Goal: Information Seeking & Learning: Learn about a topic

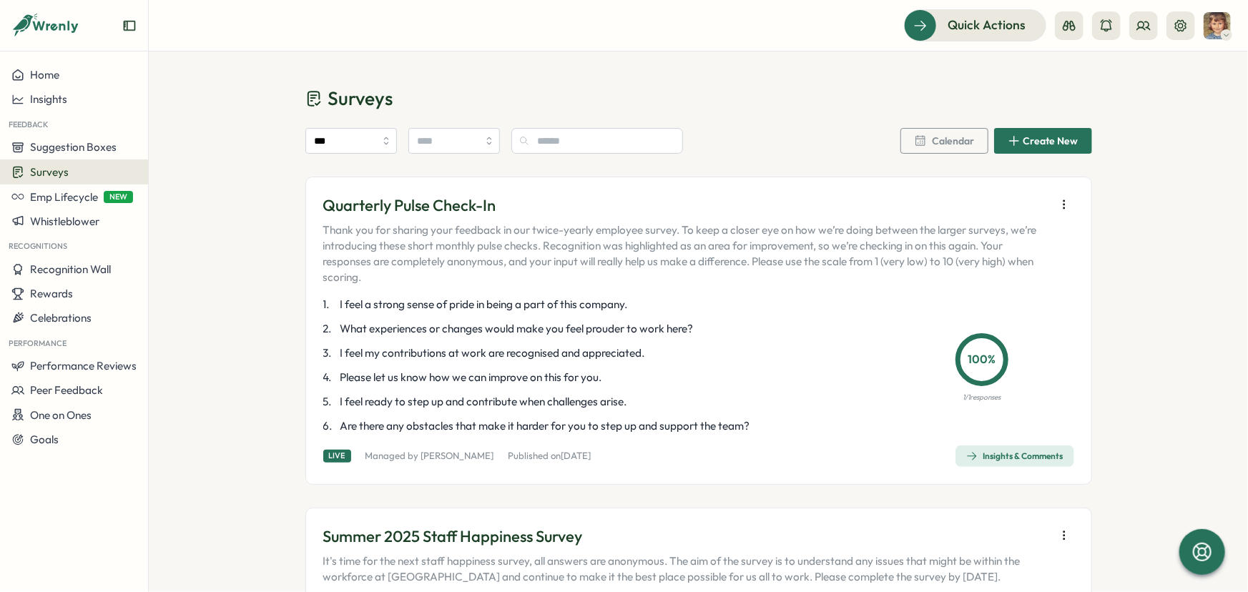
drag, startPoint x: 653, startPoint y: 303, endPoint x: 624, endPoint y: 295, distance: 29.7
click at [514, 303] on p "1 . I feel a strong sense of pride in being a part of this company." at bounding box center [598, 305] width 551 height 16
drag, startPoint x: 644, startPoint y: 307, endPoint x: 532, endPoint y: 293, distance: 113.1
click at [534, 300] on p "1 . I feel a strong sense of pride in being a part of this company." at bounding box center [598, 305] width 551 height 16
drag, startPoint x: 641, startPoint y: 305, endPoint x: 396, endPoint y: 305, distance: 245.4
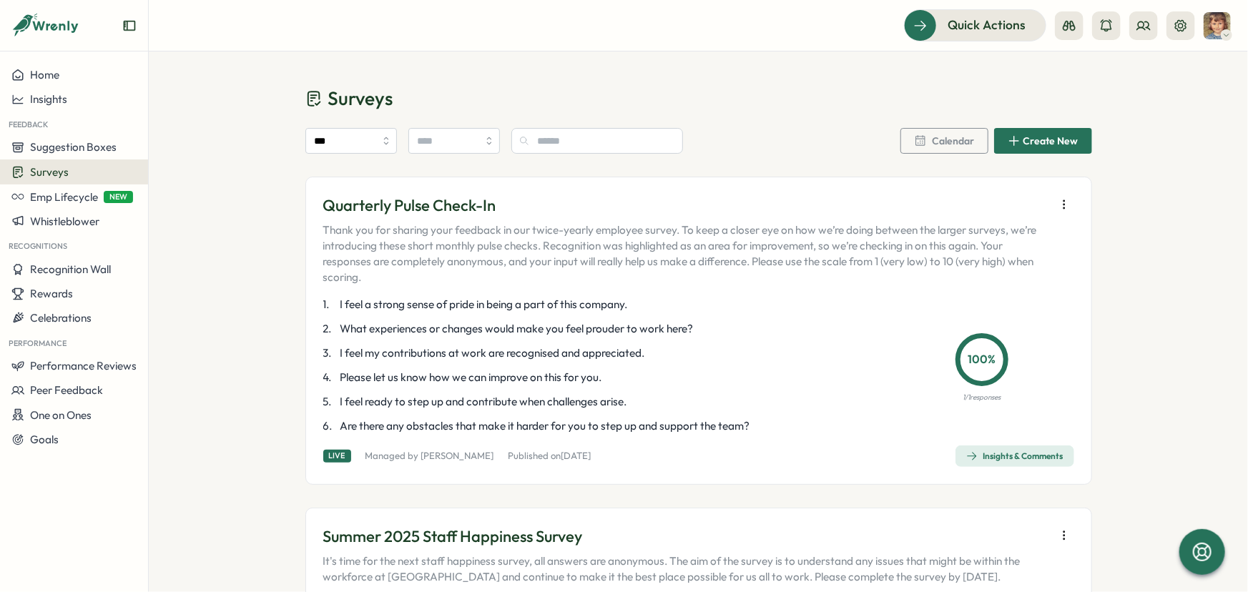
click at [396, 305] on p "1 . I feel a strong sense of pride in being a part of this company." at bounding box center [598, 305] width 551 height 16
click at [999, 461] on div "Insights & Comments" at bounding box center [1014, 456] width 97 height 11
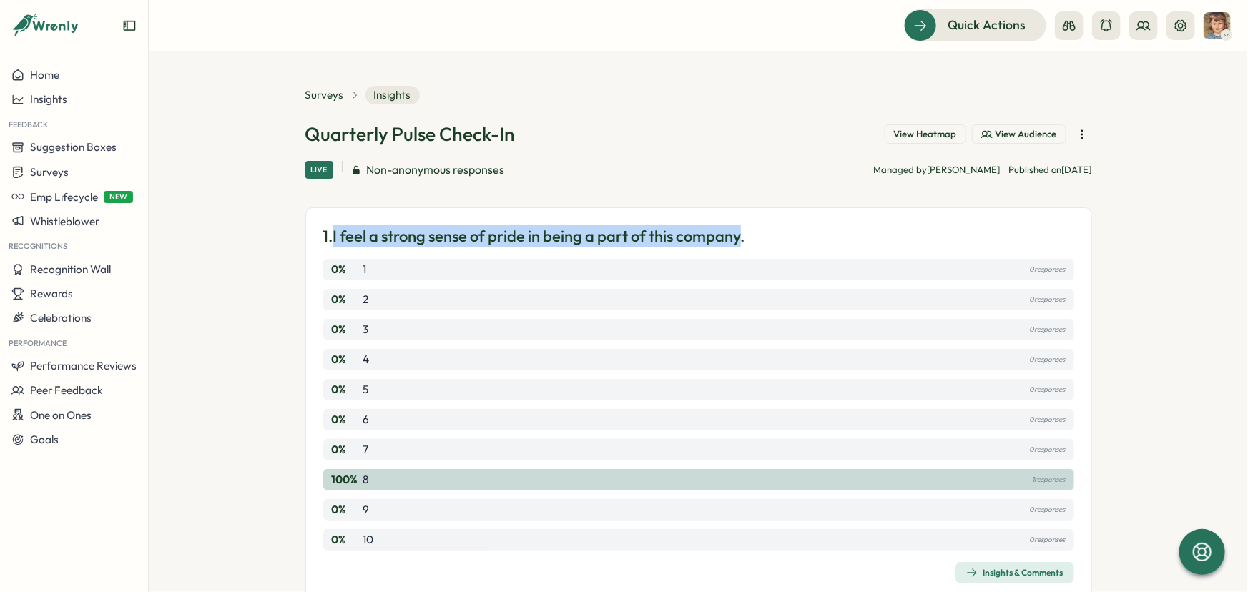
drag, startPoint x: 746, startPoint y: 235, endPoint x: 333, endPoint y: 237, distance: 412.7
click at [333, 237] on p "1. I feel a strong sense of pride in being a part of this company." at bounding box center [534, 236] width 422 height 22
copy p "I feel a strong sense of pride in being a part of this company"
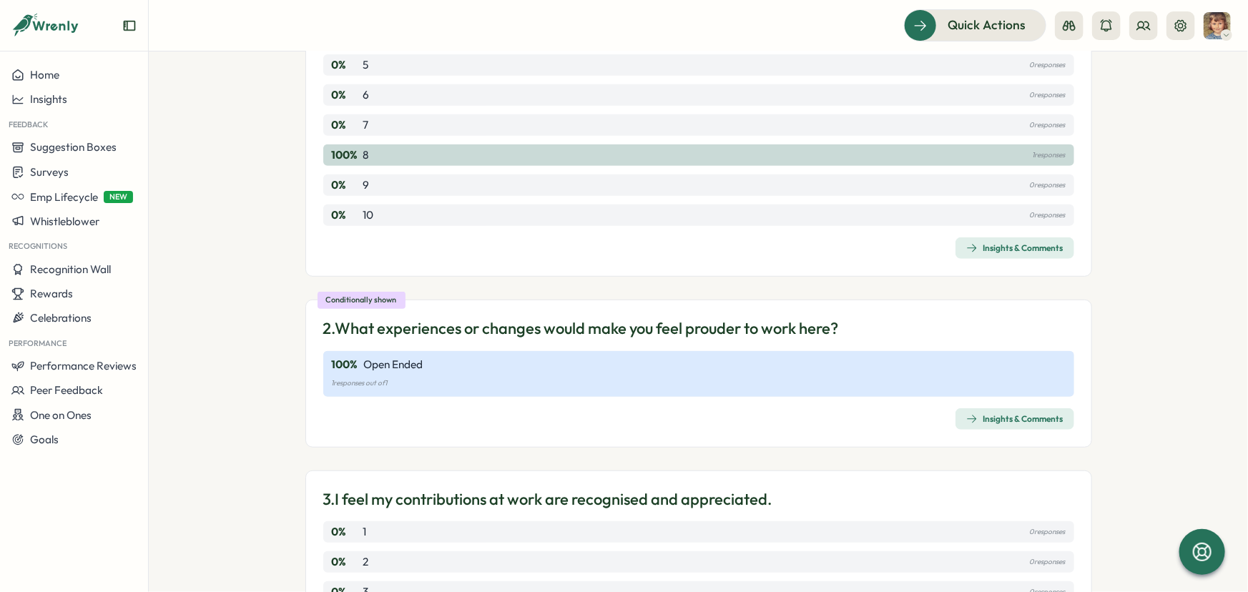
scroll to position [390, 0]
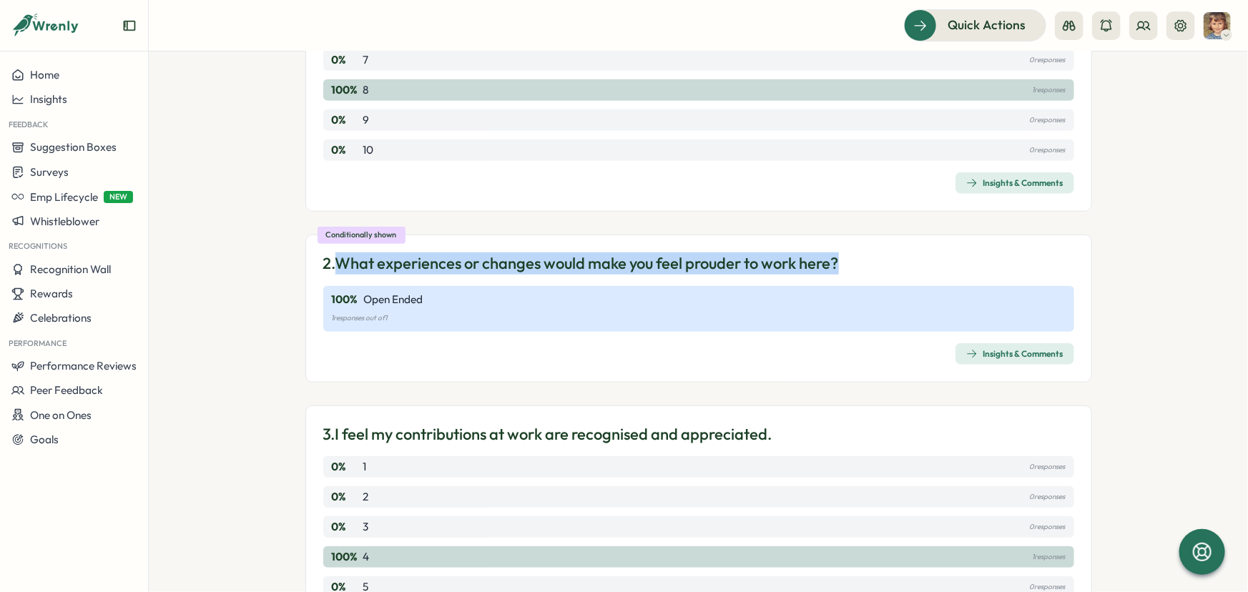
drag, startPoint x: 848, startPoint y: 260, endPoint x: 337, endPoint y: 250, distance: 511.6
click at [337, 250] on div "Conditionally shown 2. What experiences or changes would make you feel prouder …" at bounding box center [698, 309] width 787 height 148
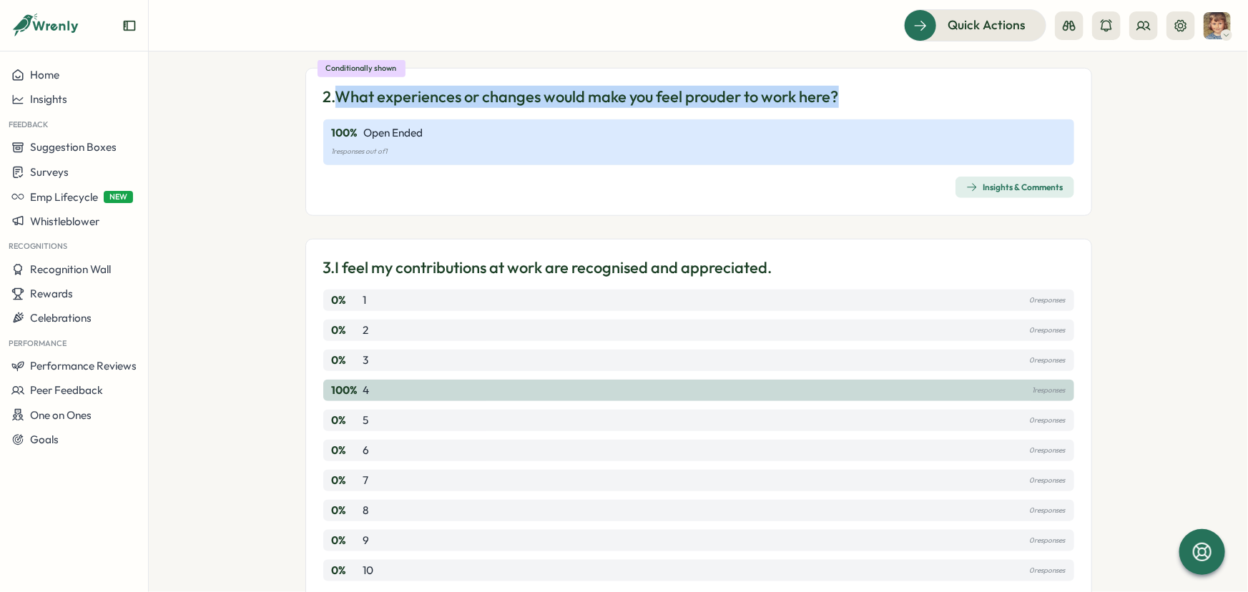
scroll to position [585, 0]
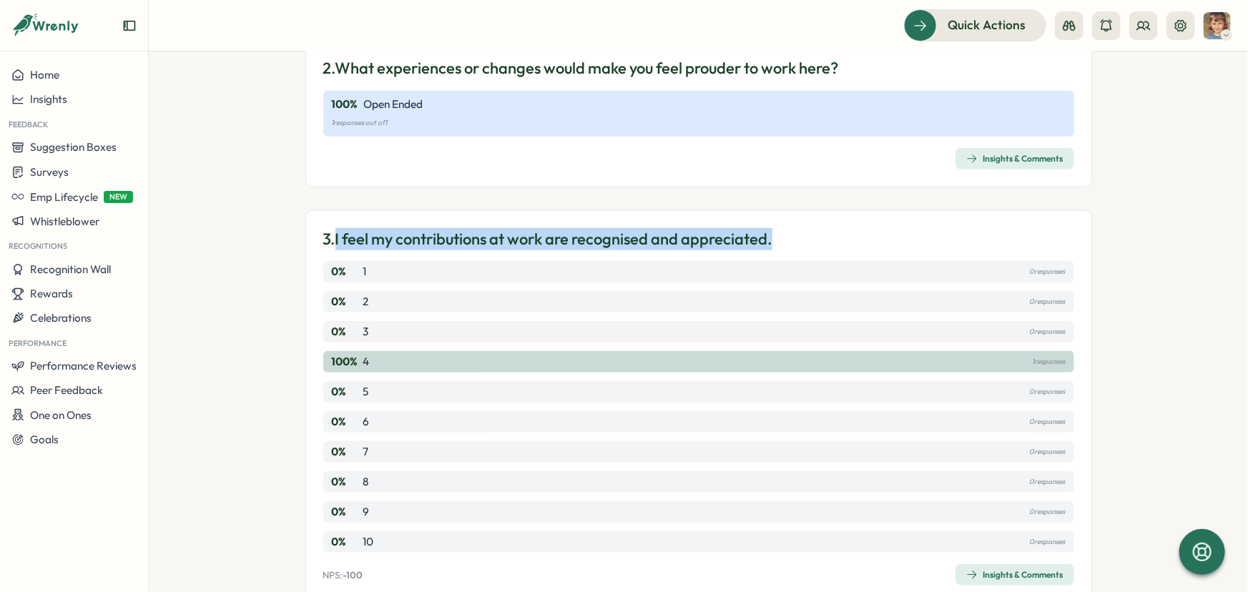
drag, startPoint x: 776, startPoint y: 237, endPoint x: 332, endPoint y: 226, distance: 444.4
click at [332, 226] on div "3. I feel my contributions at work are recognised and appreciated. 0 % 1 0 resp…" at bounding box center [698, 407] width 787 height 394
copy p "I feel my contributions at work are recognised and appreciated."
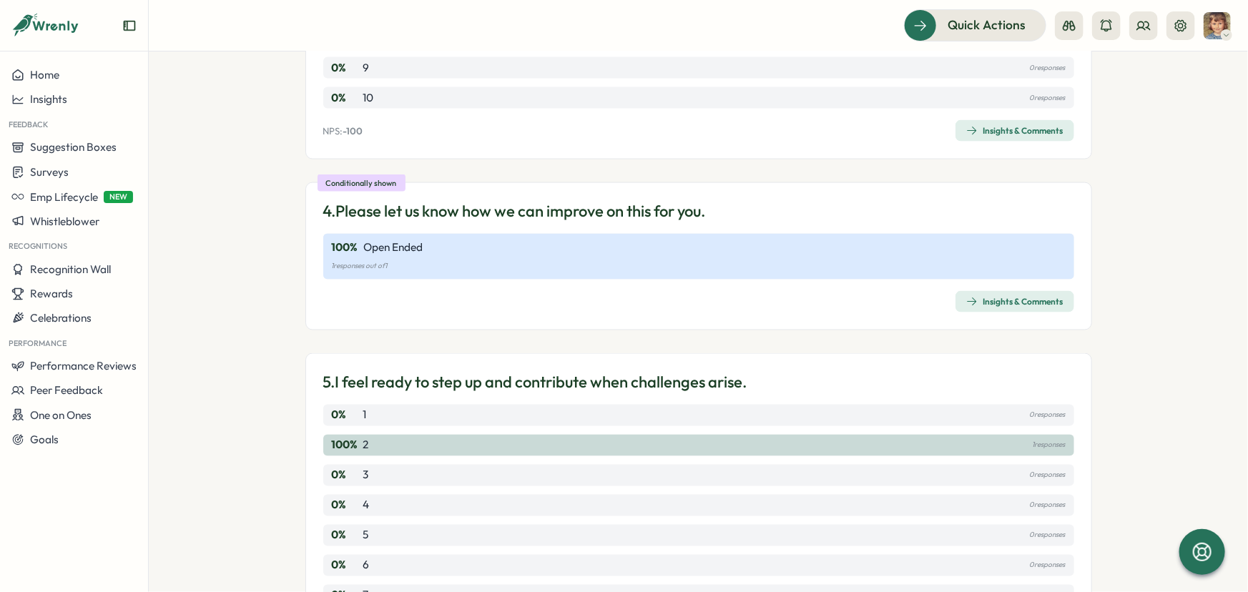
scroll to position [1040, 0]
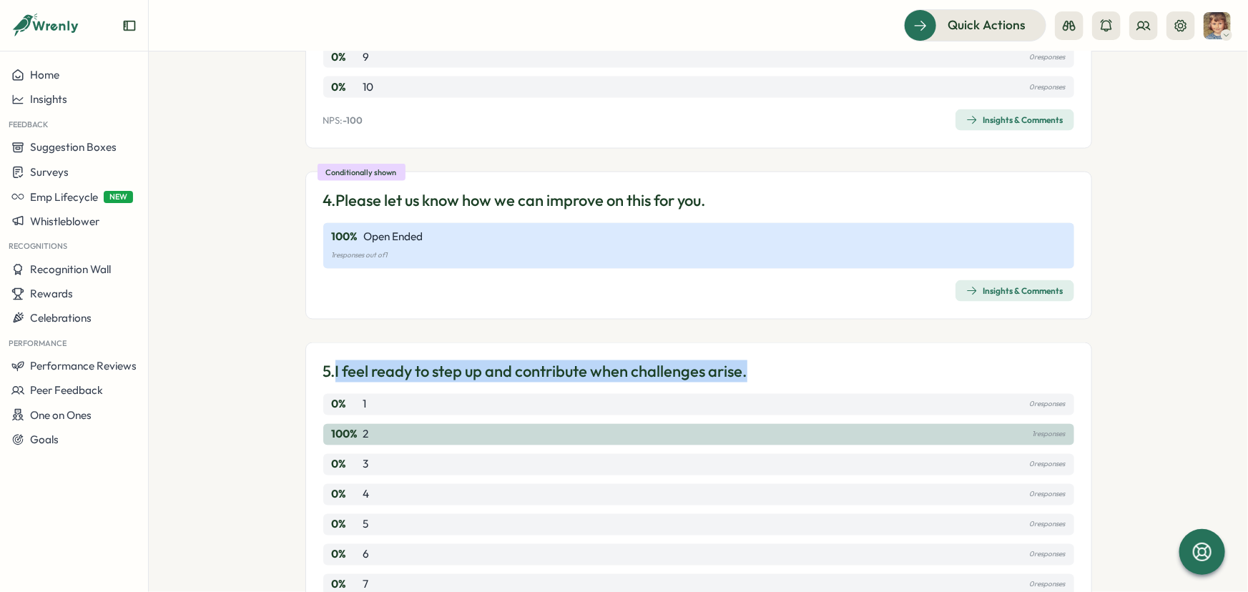
drag, startPoint x: 769, startPoint y: 368, endPoint x: 333, endPoint y: 381, distance: 435.8
click at [333, 381] on div "5. I feel ready to step up and contribute when challenges arise. 0 % 1 0 respon…" at bounding box center [698, 540] width 787 height 394
copy p "I feel ready to step up and contribute when challenges arise."
